Goal: Task Accomplishment & Management: Manage account settings

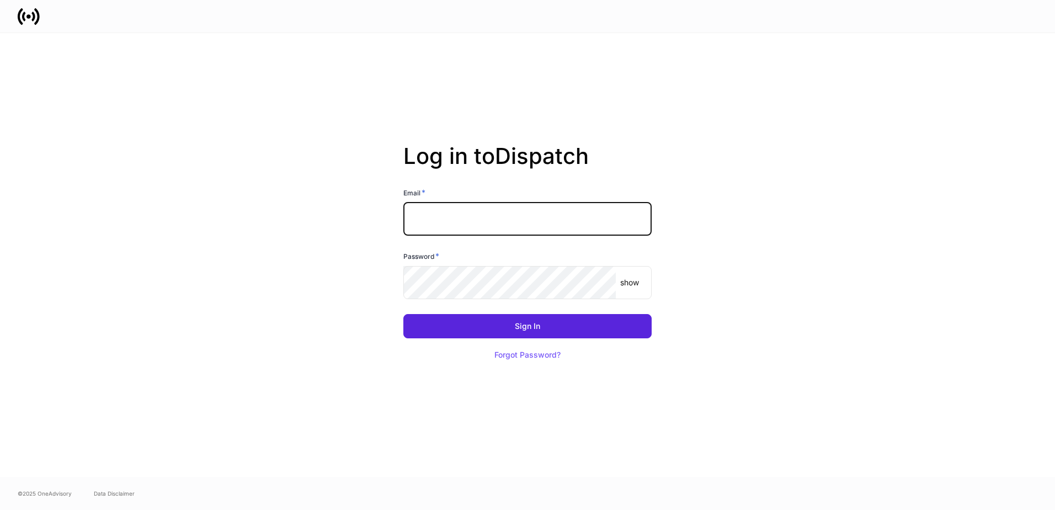
click at [454, 218] on input "text" at bounding box center [527, 218] width 248 height 33
click at [0, 509] on com-1password-button at bounding box center [0, 510] width 0 height 0
type input "**********"
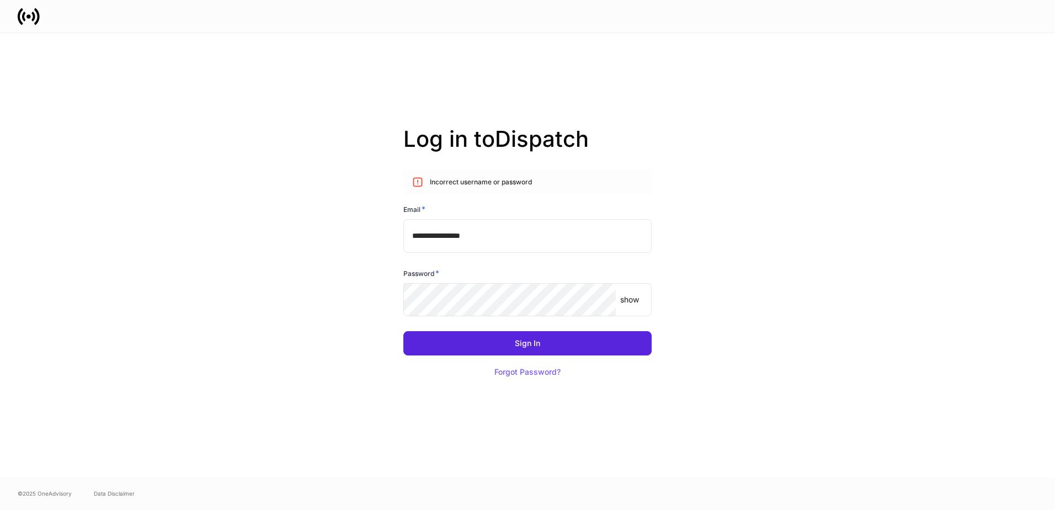
click at [484, 279] on div "Password *" at bounding box center [527, 275] width 248 height 15
click at [631, 298] on p "show" at bounding box center [629, 299] width 19 height 11
click at [529, 341] on div "Sign In" at bounding box center [527, 343] width 25 height 8
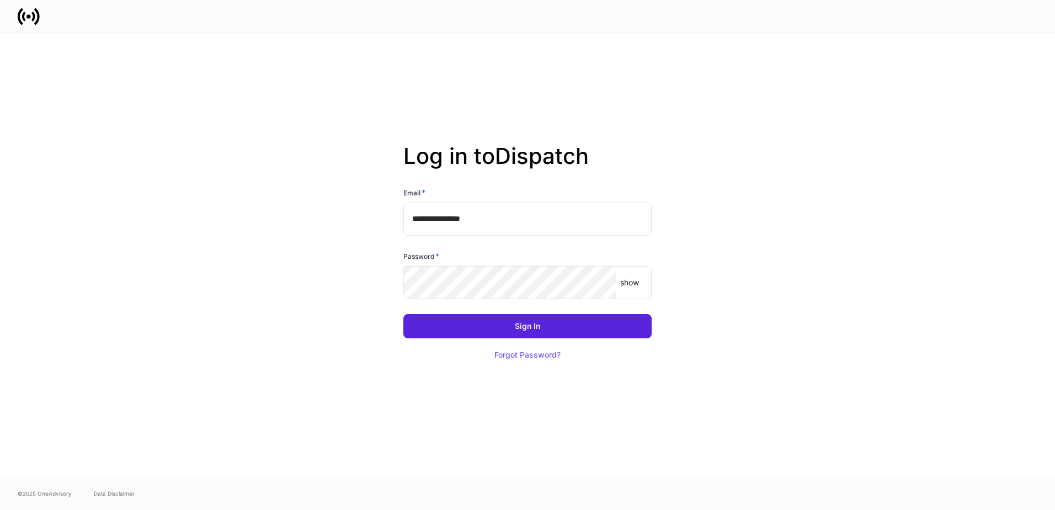
click at [460, 281] on body "**********" at bounding box center [527, 255] width 1055 height 510
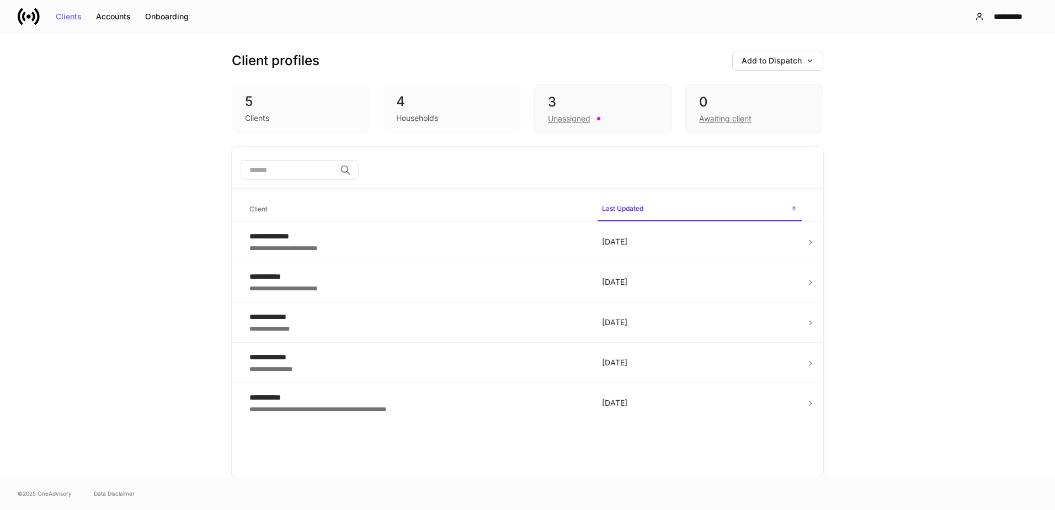
click at [347, 235] on div "**********" at bounding box center [416, 236] width 335 height 11
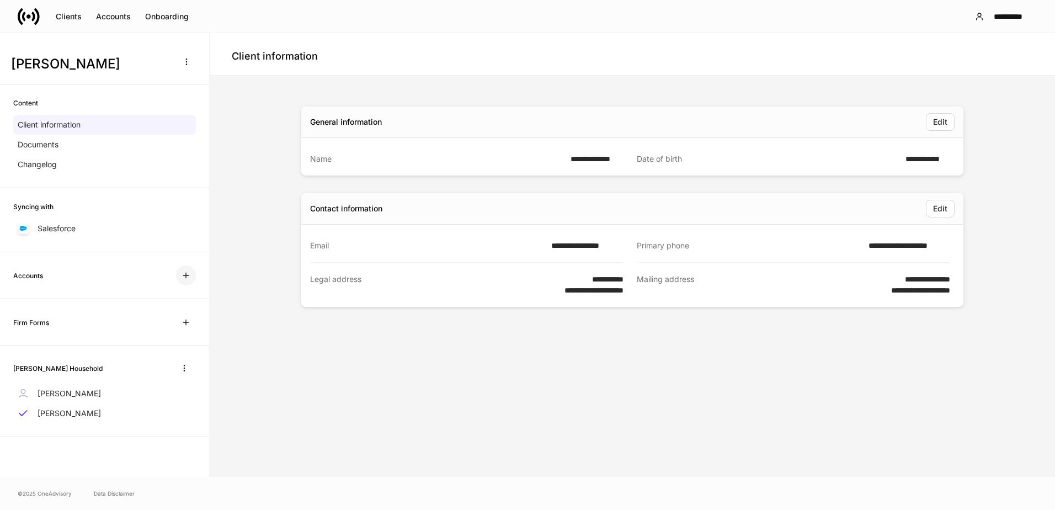
click at [186, 274] on icon "button" at bounding box center [186, 275] width 9 height 9
click at [70, 389] on p "[PERSON_NAME]" at bounding box center [69, 393] width 63 height 11
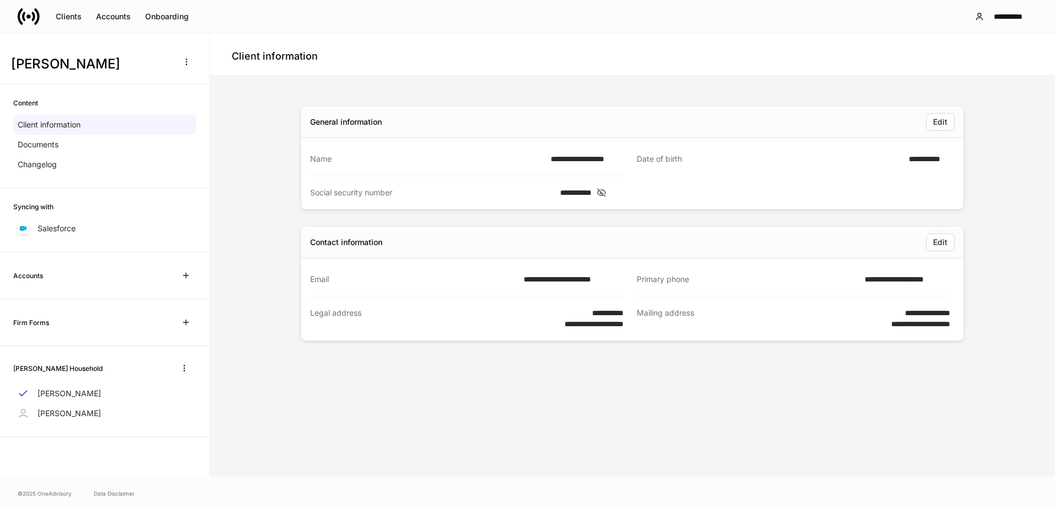
click at [528, 230] on div "Contact information Edit" at bounding box center [632, 242] width 662 height 31
click at [183, 364] on icon "button" at bounding box center [184, 368] width 9 height 9
click at [83, 366] on div at bounding box center [527, 255] width 1055 height 510
click at [116, 18] on div "Accounts" at bounding box center [113, 17] width 35 height 8
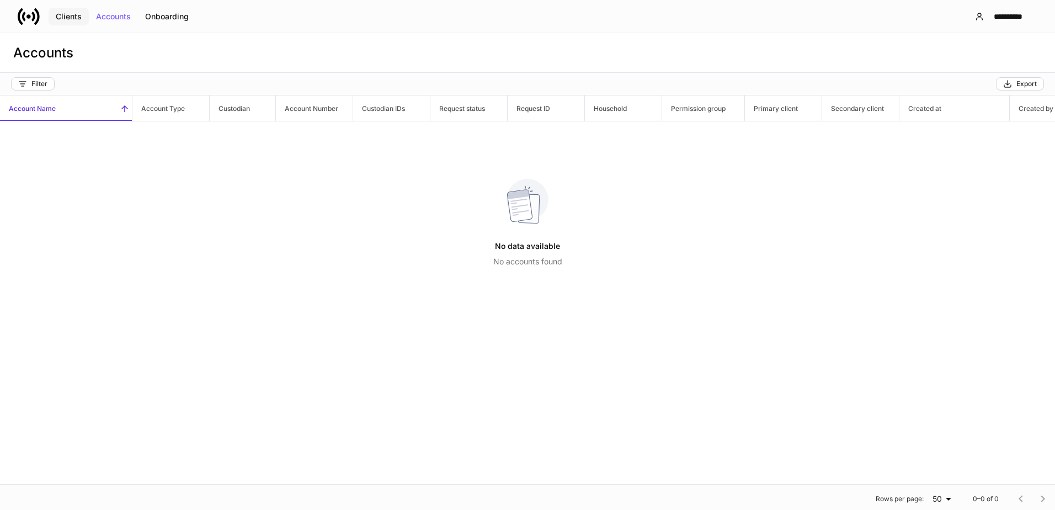
click at [62, 15] on div "Clients" at bounding box center [69, 17] width 26 height 8
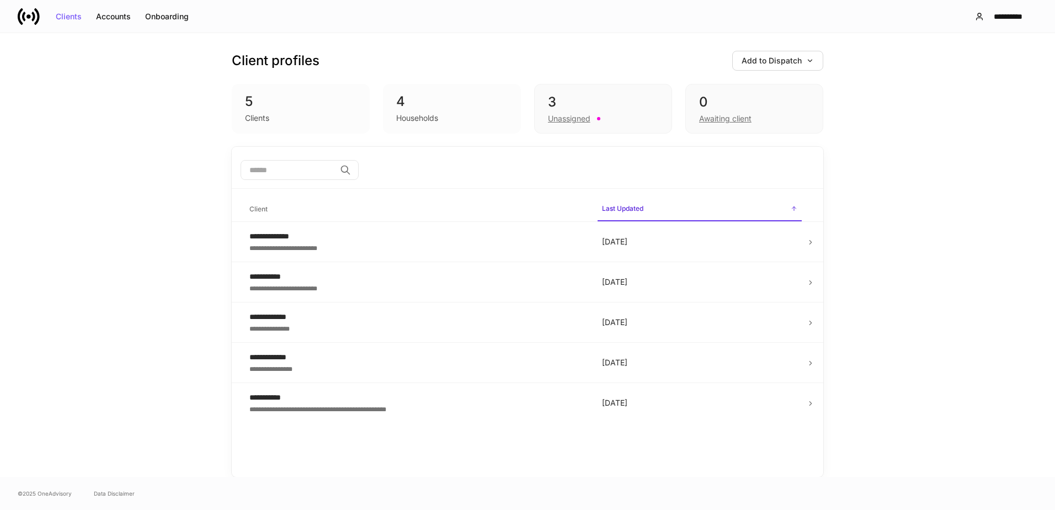
drag, startPoint x: 418, startPoint y: 120, endPoint x: 422, endPoint y: 114, distance: 7.7
click at [418, 119] on div "Households" at bounding box center [417, 118] width 42 height 11
click at [398, 102] on div "4" at bounding box center [451, 102] width 111 height 18
click at [568, 118] on div "Unassigned" at bounding box center [569, 118] width 42 height 11
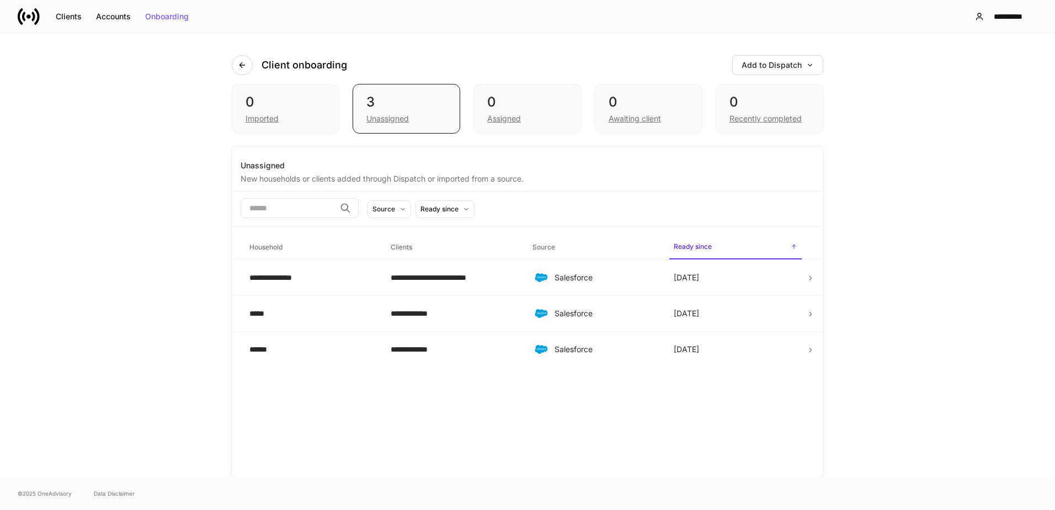
click at [809, 275] on icon at bounding box center [811, 278] width 8 height 8
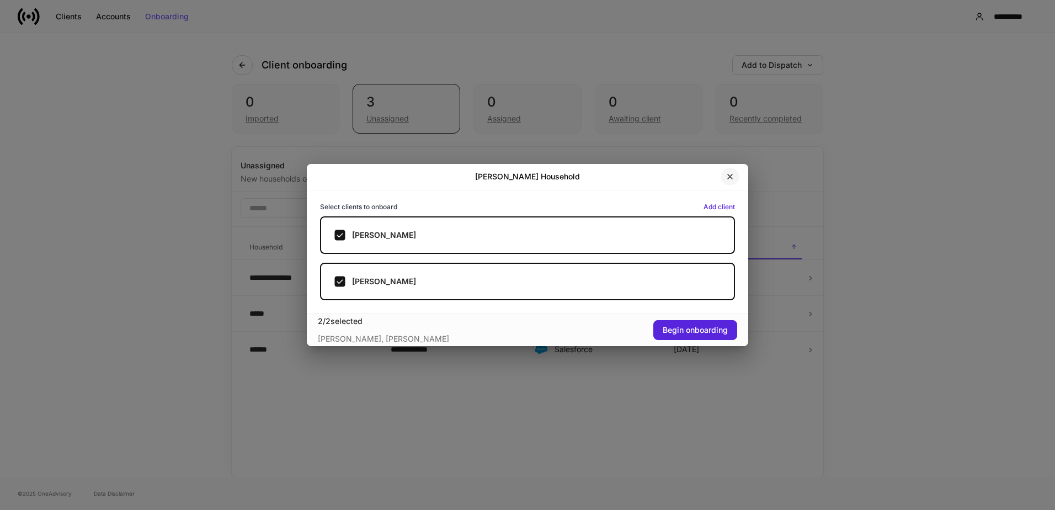
click at [730, 177] on icon "button" at bounding box center [730, 176] width 4 height 4
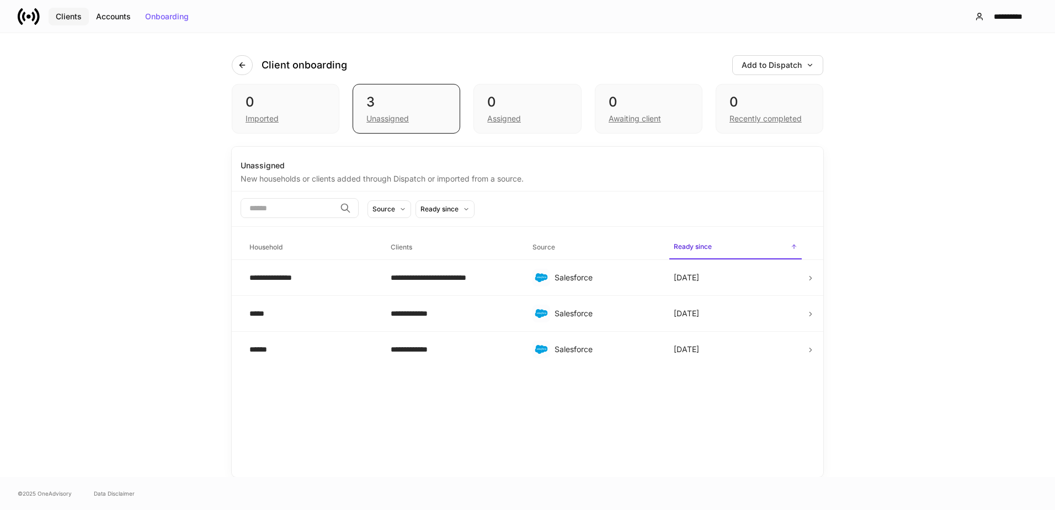
click at [58, 17] on div "Clients" at bounding box center [69, 17] width 26 height 8
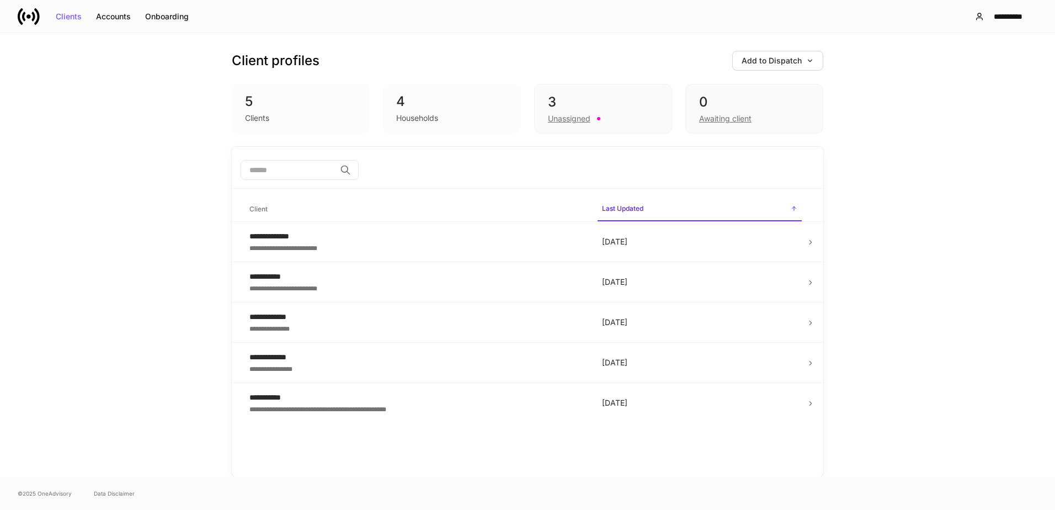
click at [484, 399] on div "**********" at bounding box center [416, 397] width 335 height 11
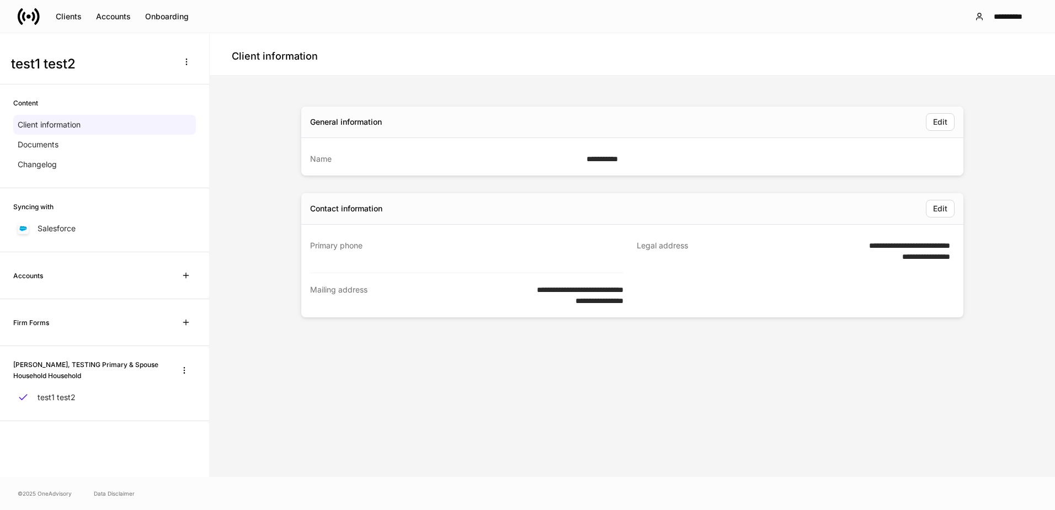
click at [90, 395] on div "test1 test2" at bounding box center [104, 397] width 183 height 20
